Goal: Task Accomplishment & Management: Complete application form

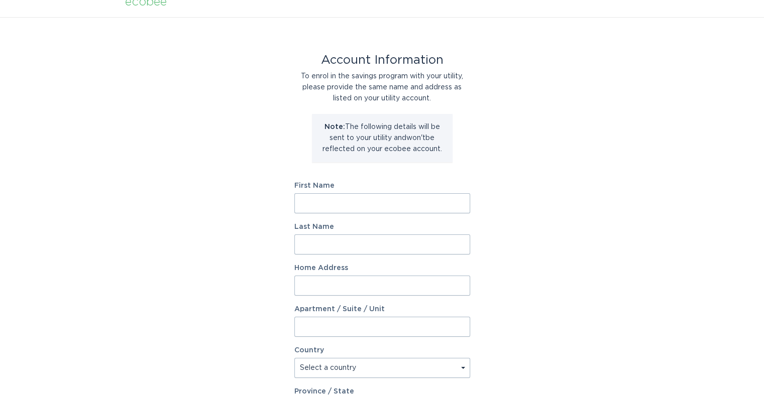
scroll to position [13, 0]
click at [364, 192] on div "First Name" at bounding box center [382, 197] width 176 height 31
click at [363, 215] on form "First Name Last Name Home Address Apartment / Suite / Unit Country Select a cou…" at bounding box center [382, 357] width 176 height 350
click at [372, 202] on input "First Name" at bounding box center [382, 203] width 176 height 20
click at [381, 247] on input "Last Name" at bounding box center [382, 245] width 176 height 20
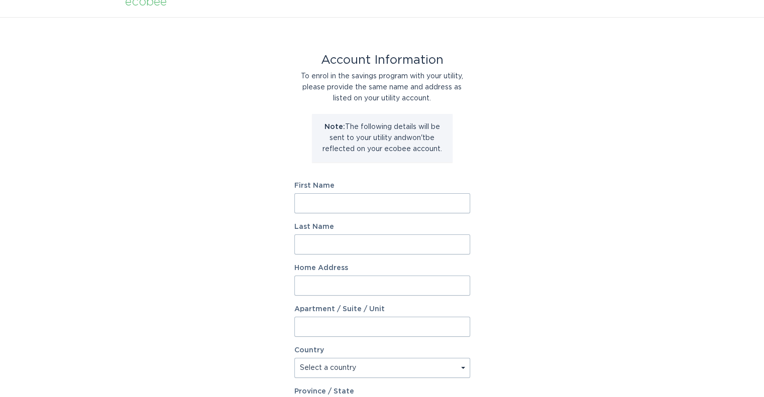
drag, startPoint x: 349, startPoint y: 288, endPoint x: 352, endPoint y: 276, distance: 12.4
click at [349, 287] on input "Home Address" at bounding box center [382, 286] width 176 height 20
click at [372, 200] on input "First Name" at bounding box center [382, 203] width 176 height 20
type input "Collin"
type input "[PERSON_NAME]"
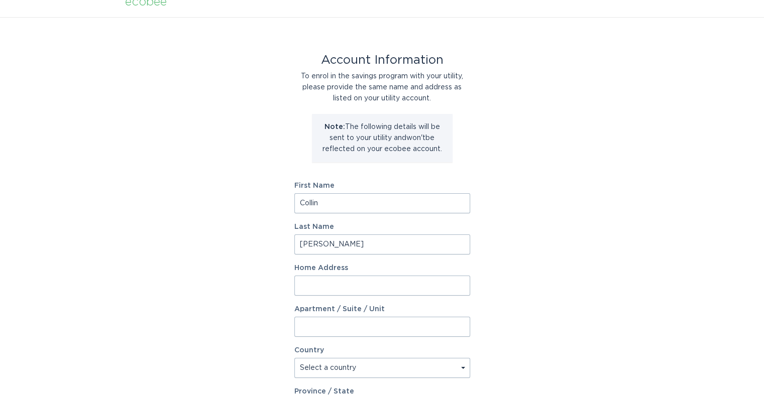
type input "[STREET_ADDRESS]"
select select "US"
type input "Lakewood"
type input "80228"
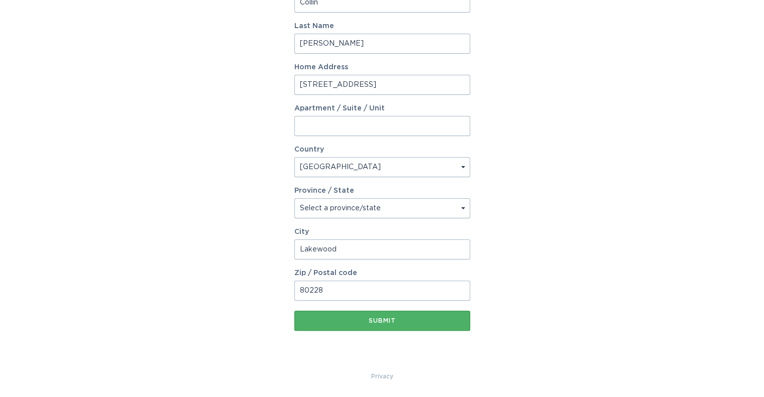
click at [397, 325] on button "Submit" at bounding box center [382, 321] width 176 height 20
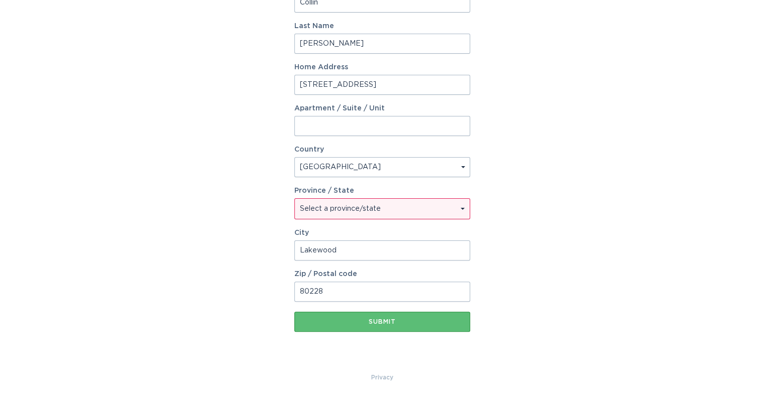
click at [376, 211] on select "Select a province/state [US_STATE] [US_STATE] [US_STATE] [US_STATE] [US_STATE] …" at bounding box center [382, 209] width 175 height 20
select select "CO"
click at [295, 199] on select "Select a province/state [US_STATE] [US_STATE] [US_STATE] [US_STATE] [US_STATE] …" at bounding box center [382, 209] width 175 height 20
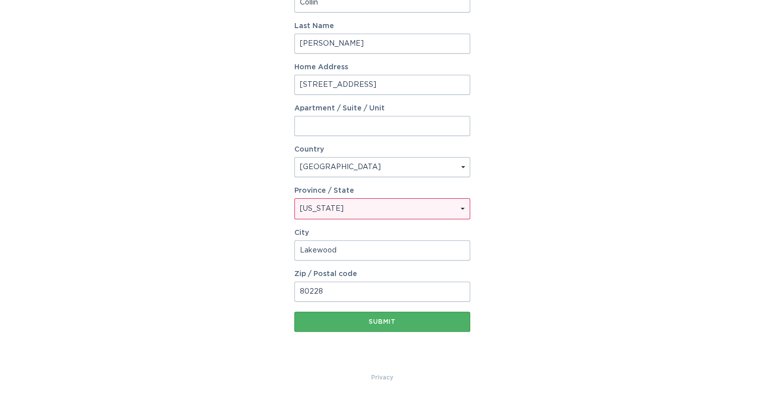
click at [345, 322] on div "Submit" at bounding box center [382, 322] width 166 height 6
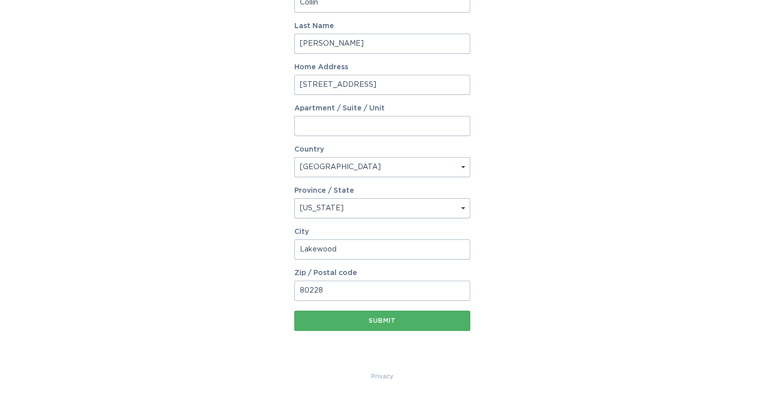
click at [369, 318] on div "Submit" at bounding box center [382, 321] width 166 height 6
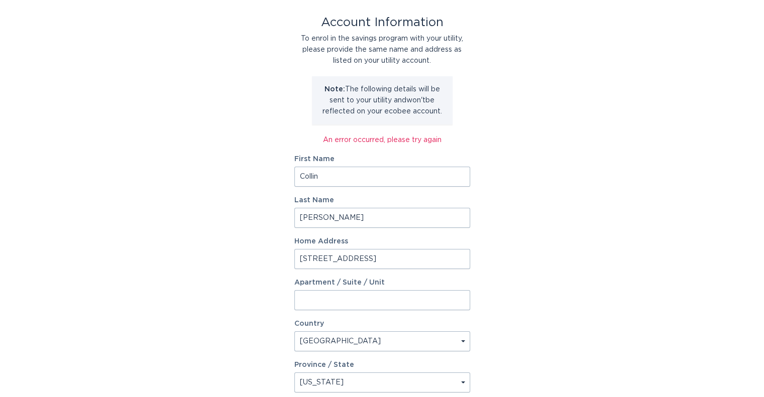
scroll to position [0, 0]
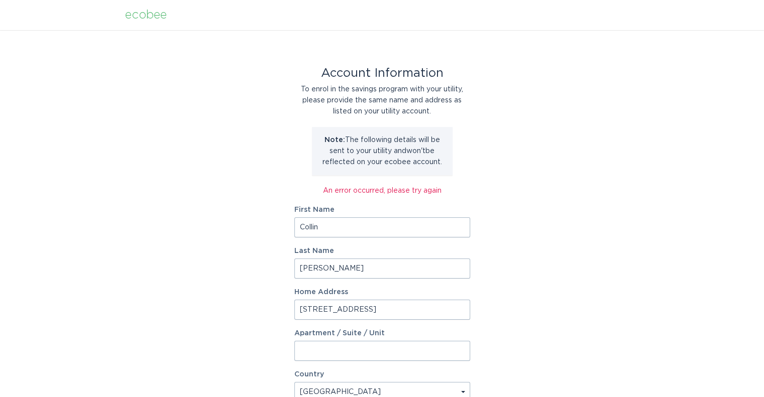
click at [413, 233] on input "Collin" at bounding box center [382, 228] width 176 height 20
type input "Collin"
type input "[PERSON_NAME]"
type input "[STREET_ADDRESS]"
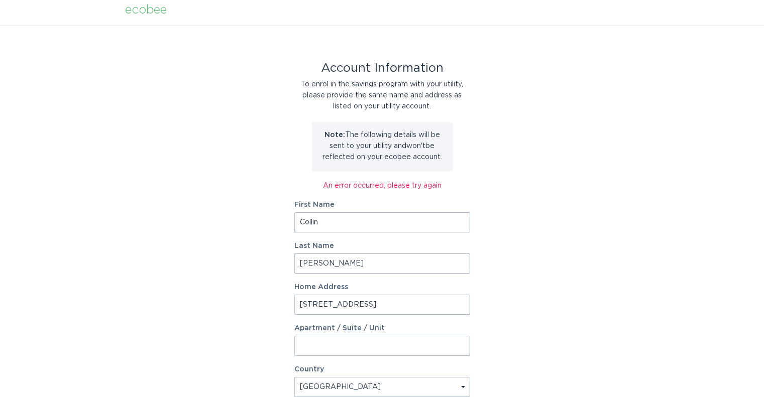
click at [294, 377] on select "Select a country [GEOGRAPHIC_DATA] [GEOGRAPHIC_DATA]" at bounding box center [382, 387] width 176 height 20
select select "CA"
select select "AB"
select select "US"
select select "CO"
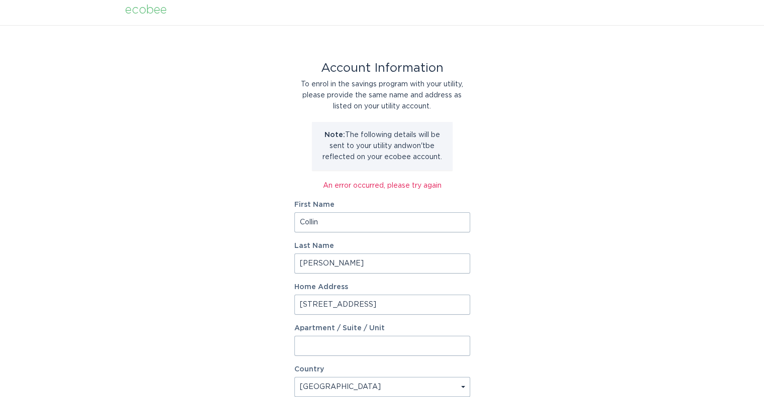
scroll to position [225, 0]
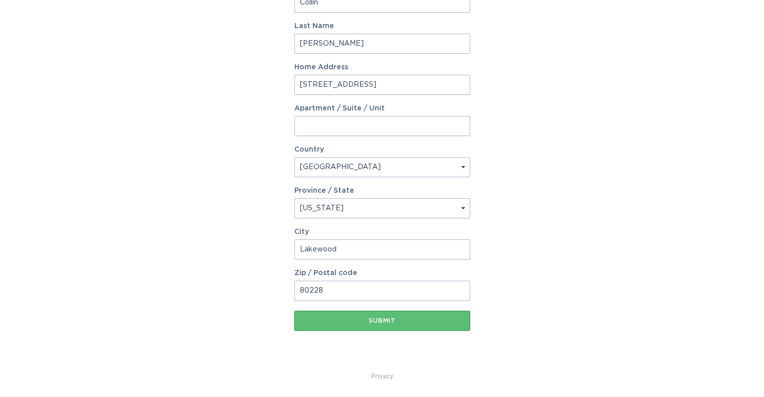
type input "Lakewood"
type input "80228"
click at [388, 323] on div "Submit" at bounding box center [382, 321] width 166 height 6
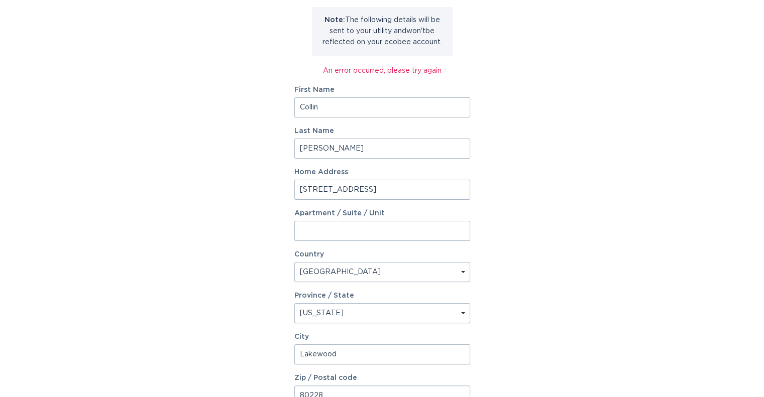
scroll to position [24, 0]
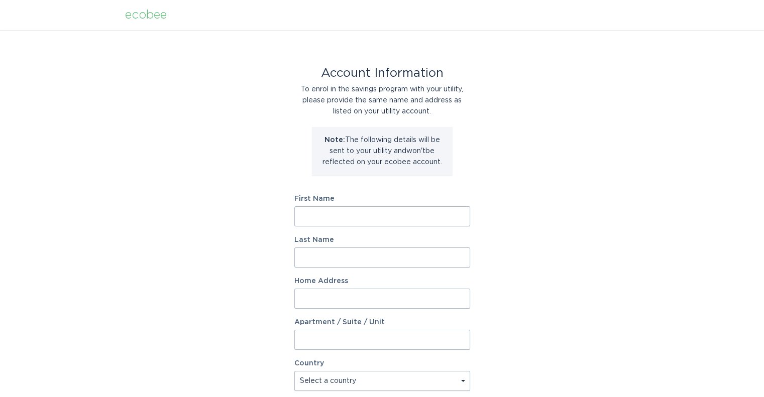
click at [368, 234] on form "First Name Last Name Home Address Apartment / Suite / Unit Country Select a cou…" at bounding box center [382, 370] width 176 height 350
click at [370, 226] on input "First Name" at bounding box center [382, 217] width 176 height 20
type input "Collin"
type input "[PERSON_NAME]"
type input "[STREET_ADDRESS]"
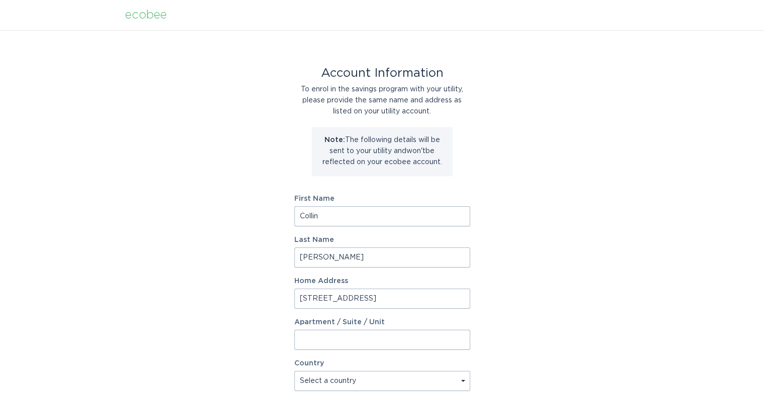
select select "US"
type input "Lakewood"
type input "80228"
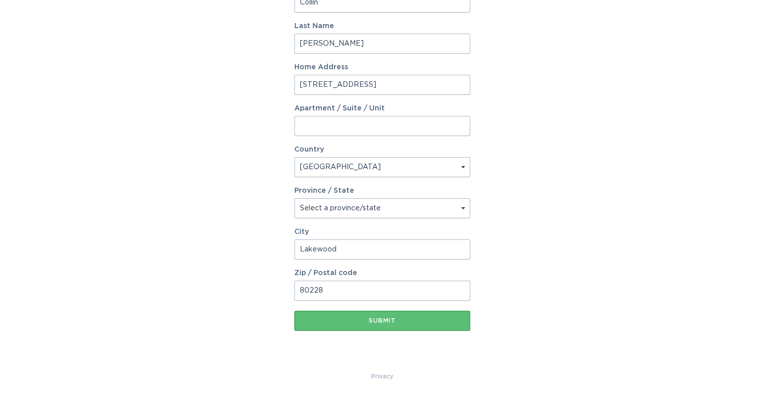
click at [373, 220] on form "First Name [PERSON_NAME] Last Name [PERSON_NAME] Home Address [STREET_ADDRESS][…" at bounding box center [382, 156] width 176 height 350
click at [374, 209] on select "Select a province/state [US_STATE] [US_STATE] [US_STATE] [US_STATE] [US_STATE] …" at bounding box center [382, 208] width 176 height 20
click at [294, 198] on select "Select a province/state [US_STATE] [US_STATE] [US_STATE] [US_STATE] [US_STATE] …" at bounding box center [382, 208] width 176 height 20
select select "CO"
select select "CA"
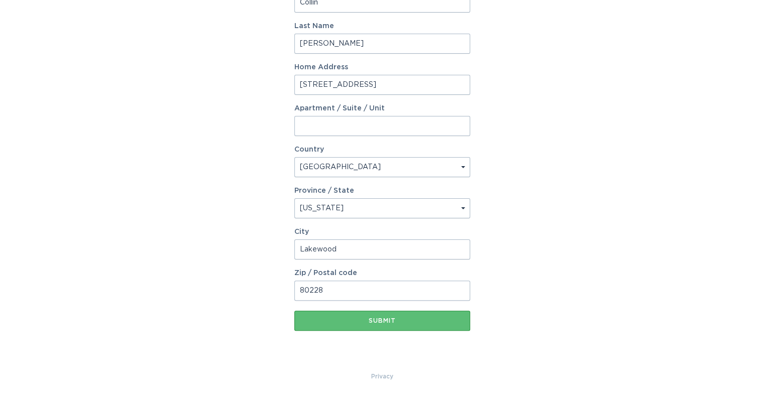
select select "AB"
select select "US"
select select "CO"
type input "[STREET_ADDRESS]"
type input "[PERSON_NAME]"
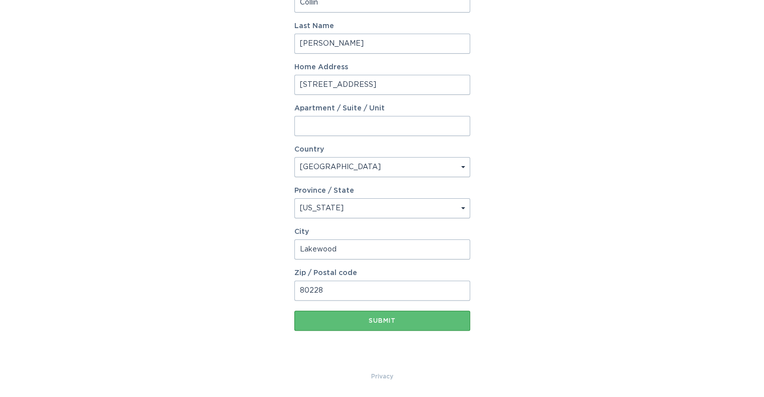
scroll to position [207, 0]
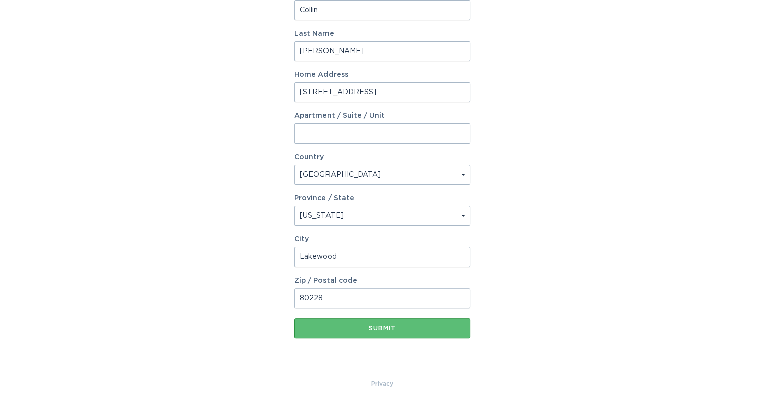
type input "Collin"
type input "Lakewood"
type input "80228"
click at [294, 319] on button "Submit" at bounding box center [382, 329] width 176 height 20
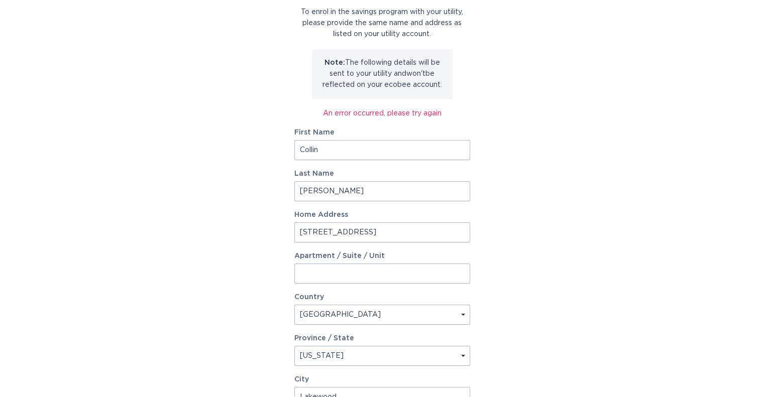
scroll to position [0, 0]
